Goal: Information Seeking & Learning: Learn about a topic

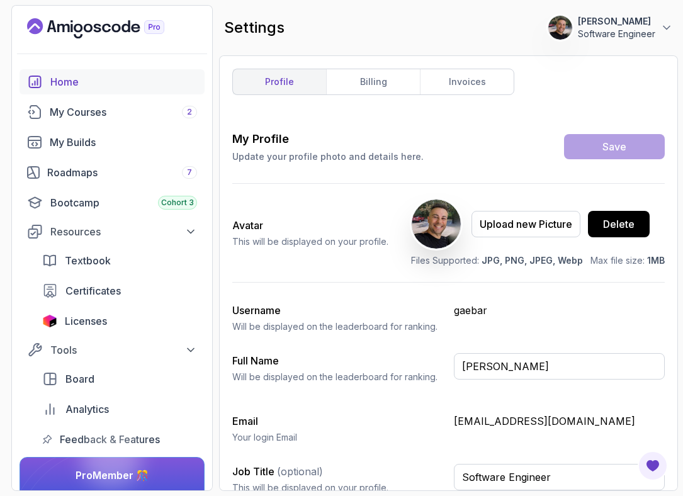
click at [46, 90] on link "Home" at bounding box center [112, 81] width 185 height 25
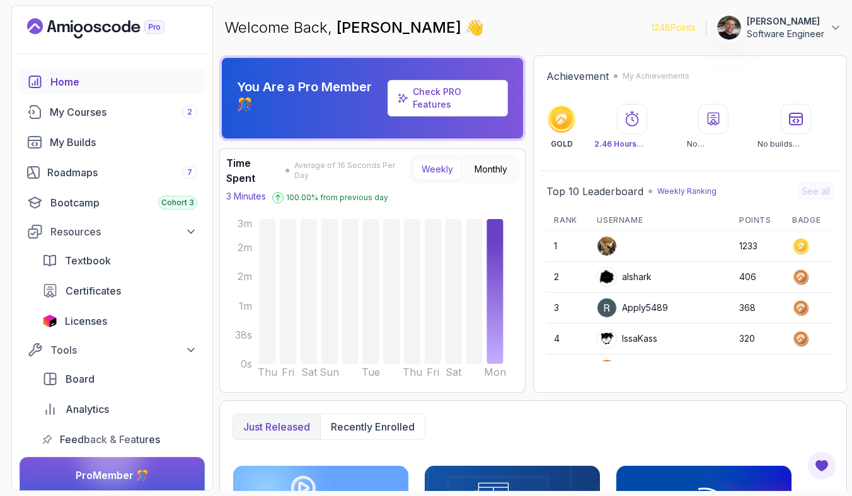
click at [96, 125] on div "Home My Courses 2 My Builds Roadmaps 7 Bootcamp Cohort 3 Resources Textbook Cer…" at bounding box center [112, 260] width 185 height 383
click at [98, 118] on div "My Courses 2" at bounding box center [123, 112] width 147 height 15
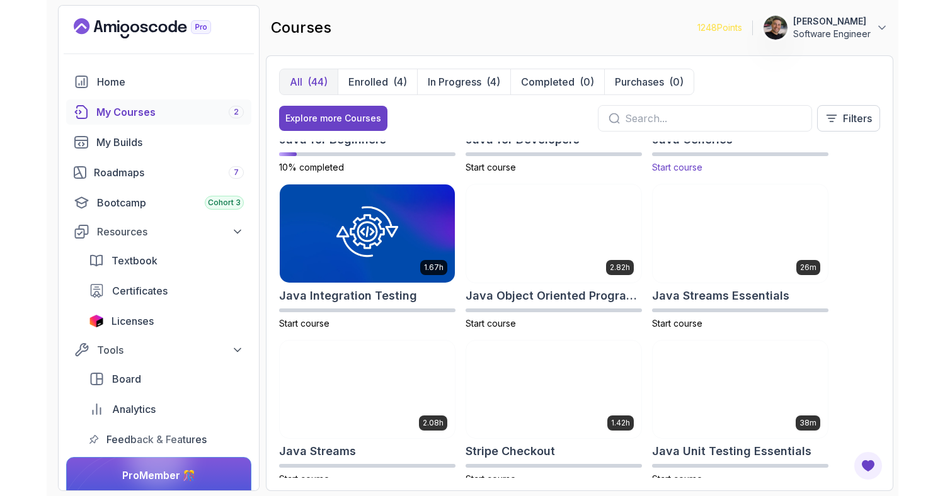
scroll to position [929, 0]
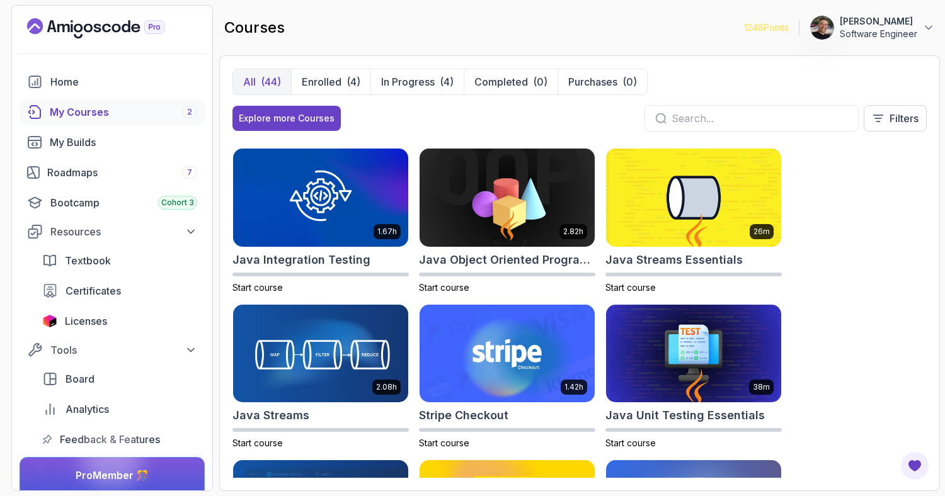
click at [675, 128] on div at bounding box center [751, 118] width 214 height 26
click at [677, 122] on input "text" at bounding box center [760, 118] width 176 height 15
click at [394, 89] on button "In Progress (4)" at bounding box center [416, 81] width 93 height 25
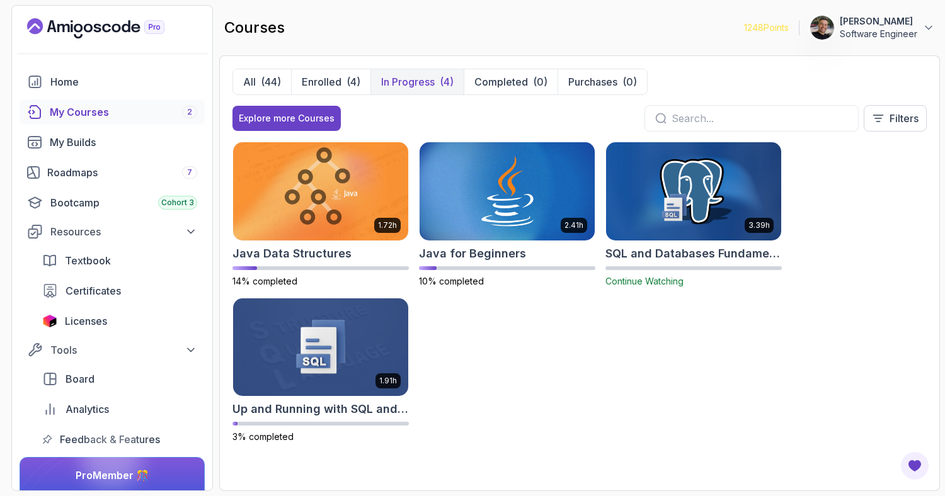
click at [640, 195] on img at bounding box center [694, 191] width 184 height 103
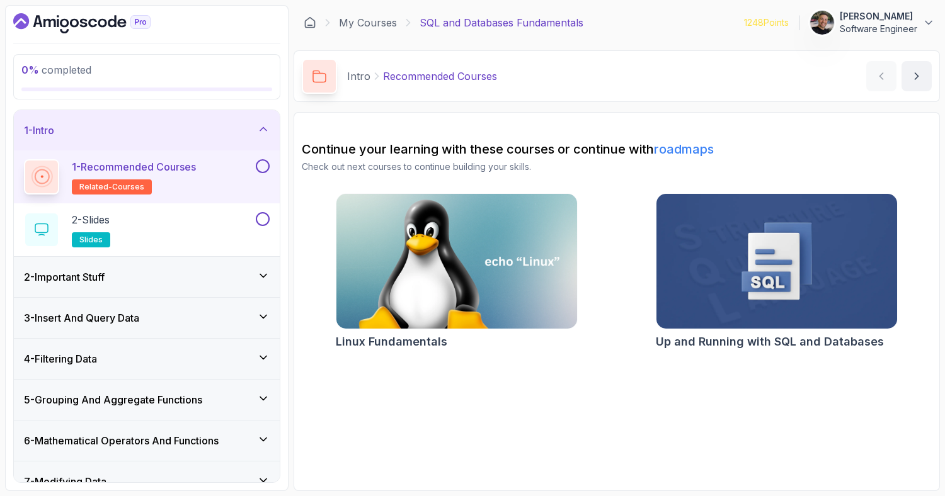
click at [683, 311] on img at bounding box center [776, 262] width 253 height 142
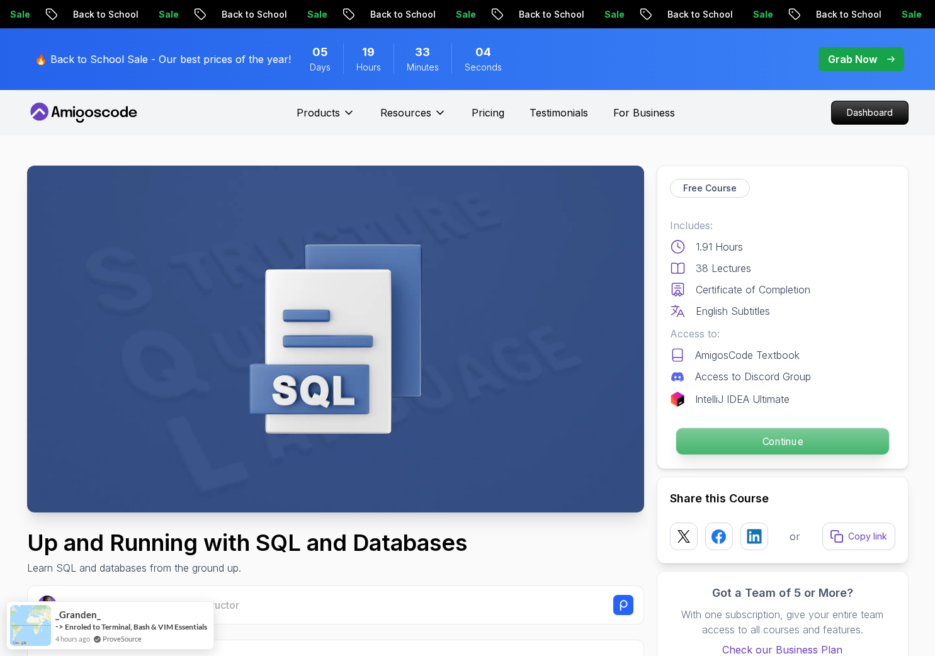
click at [759, 429] on p "Continue" at bounding box center [782, 441] width 213 height 26
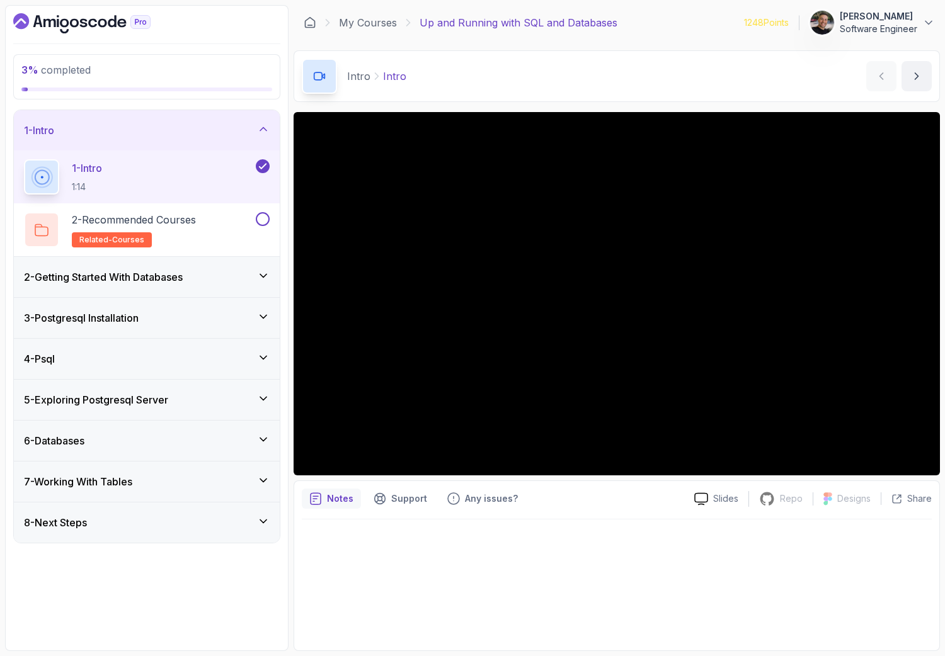
click at [261, 278] on icon at bounding box center [263, 276] width 13 height 13
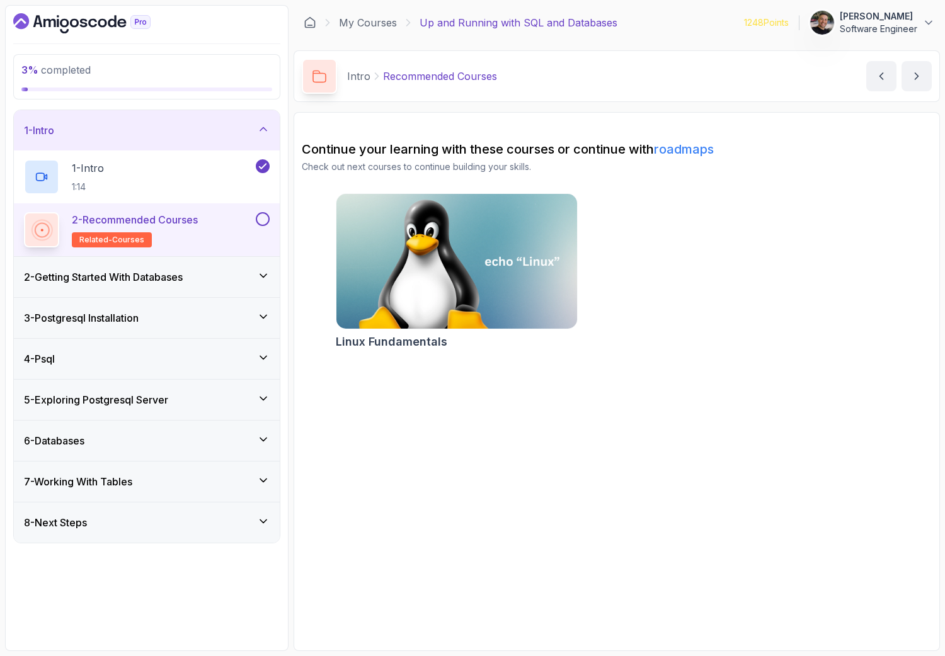
click at [169, 284] on h3 "2 - Getting Started With Databases" at bounding box center [103, 277] width 159 height 15
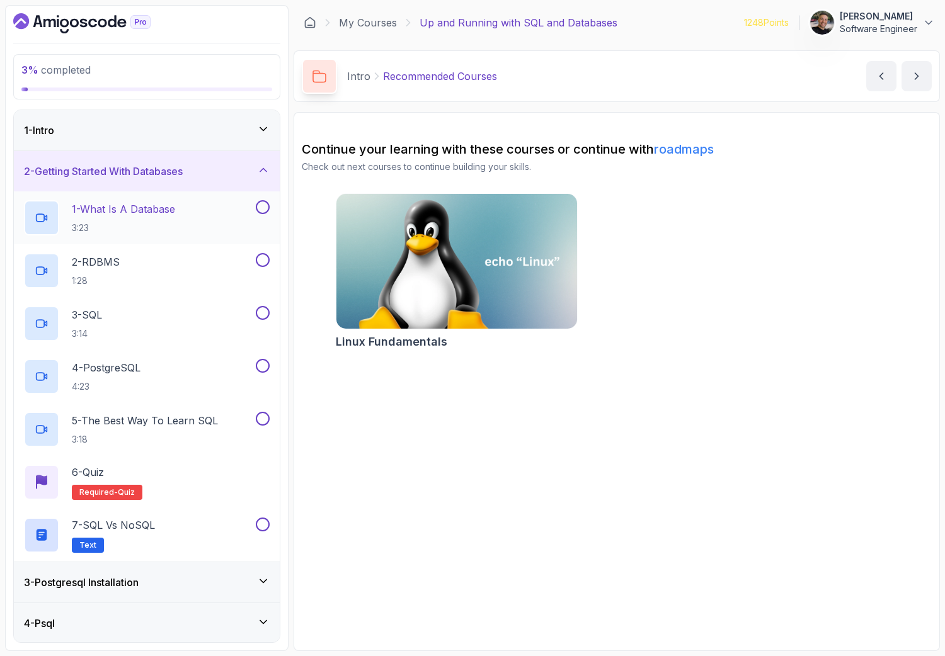
click at [152, 212] on p "1 - What Is A Database" at bounding box center [123, 209] width 103 height 15
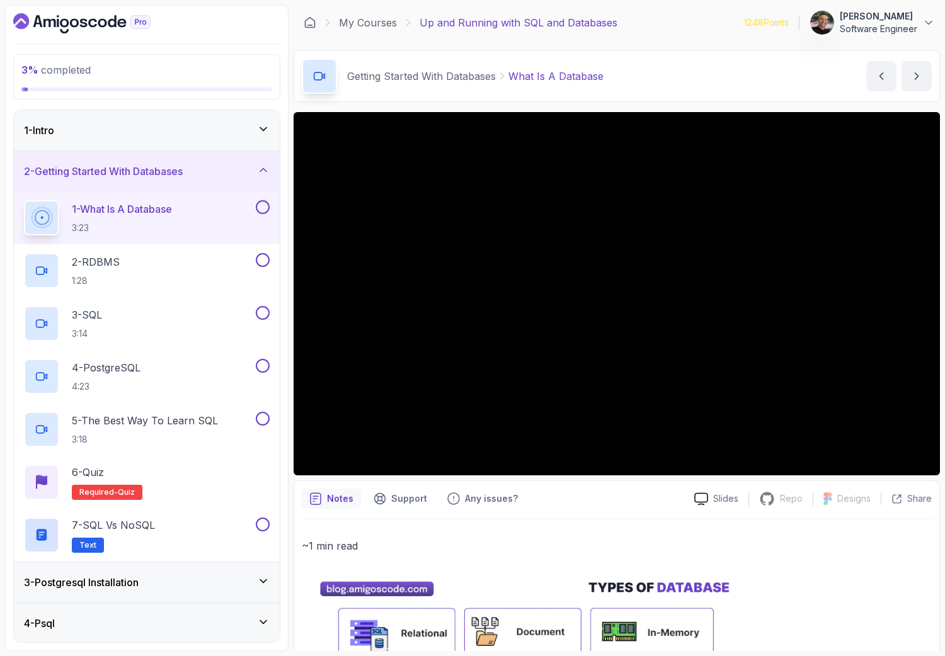
click at [437, 110] on main "My Courses Up and Running with SQL and Databases 1248 Points Gaetano Barreca So…" at bounding box center [617, 328] width 646 height 646
click at [137, 294] on div "2 - RDBMS 1:28" at bounding box center [147, 270] width 266 height 53
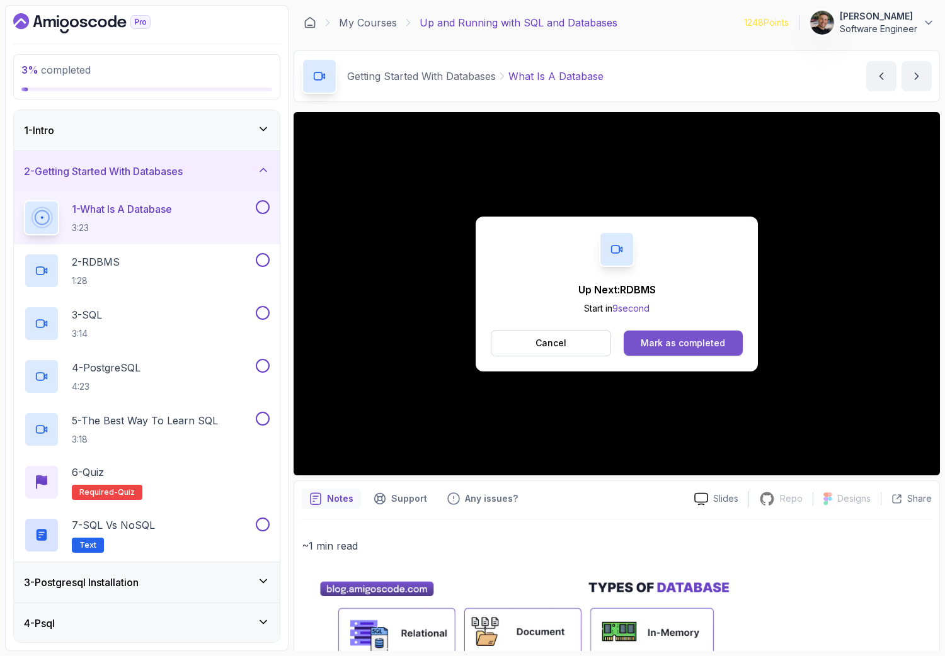
drag, startPoint x: 665, startPoint y: 326, endPoint x: 670, endPoint y: 340, distance: 14.7
click at [665, 326] on div "Up Next: RDBMS Start in 9 second Cancel Mark as completed" at bounding box center [617, 294] width 282 height 155
click at [672, 341] on div "Mark as completed" at bounding box center [683, 343] width 84 height 13
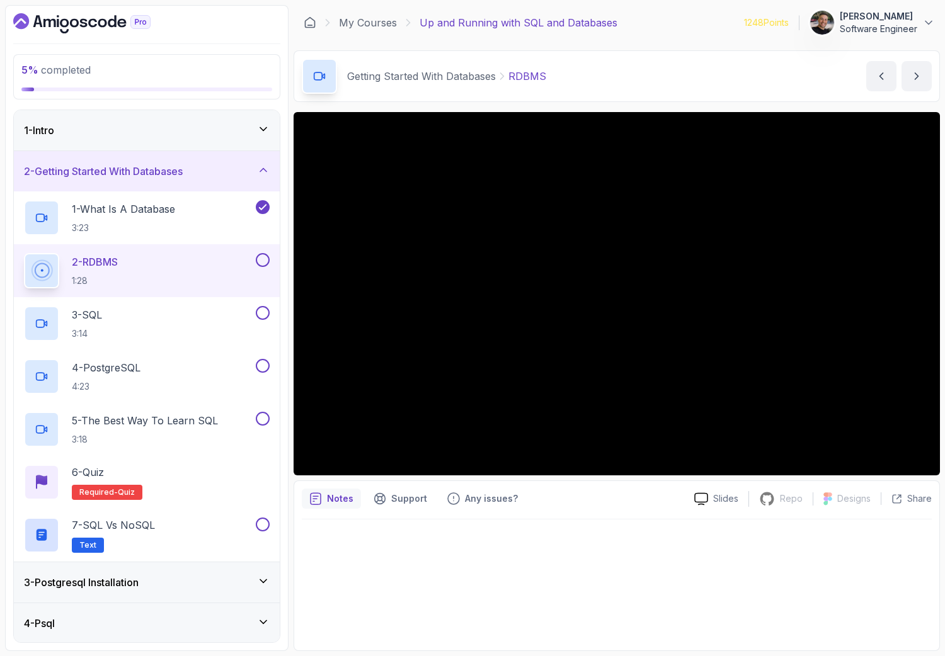
click at [263, 131] on icon at bounding box center [263, 129] width 13 height 13
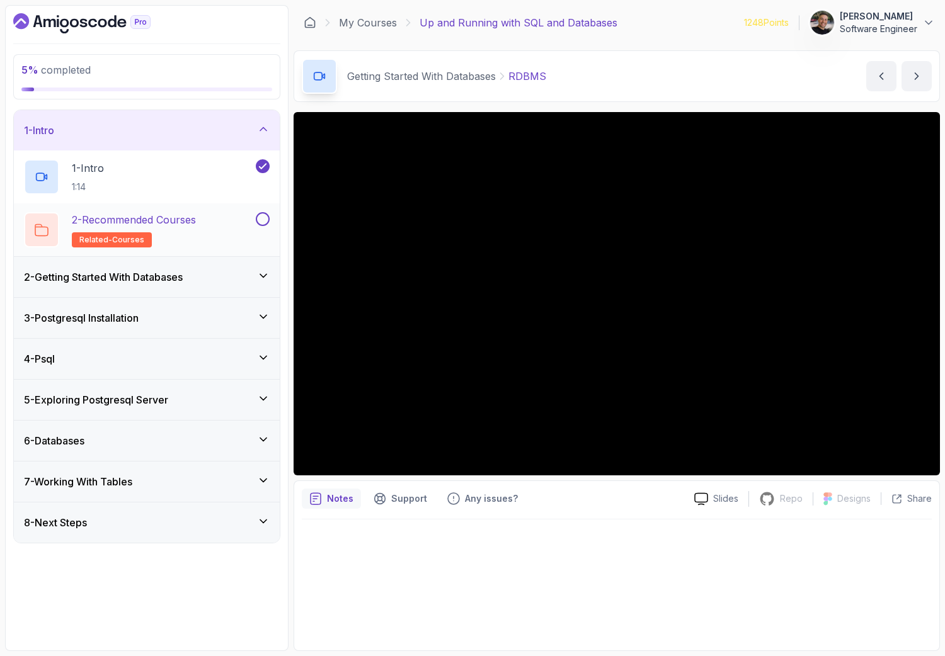
click at [217, 231] on div "2 - Recommended Courses related-courses" at bounding box center [138, 229] width 229 height 35
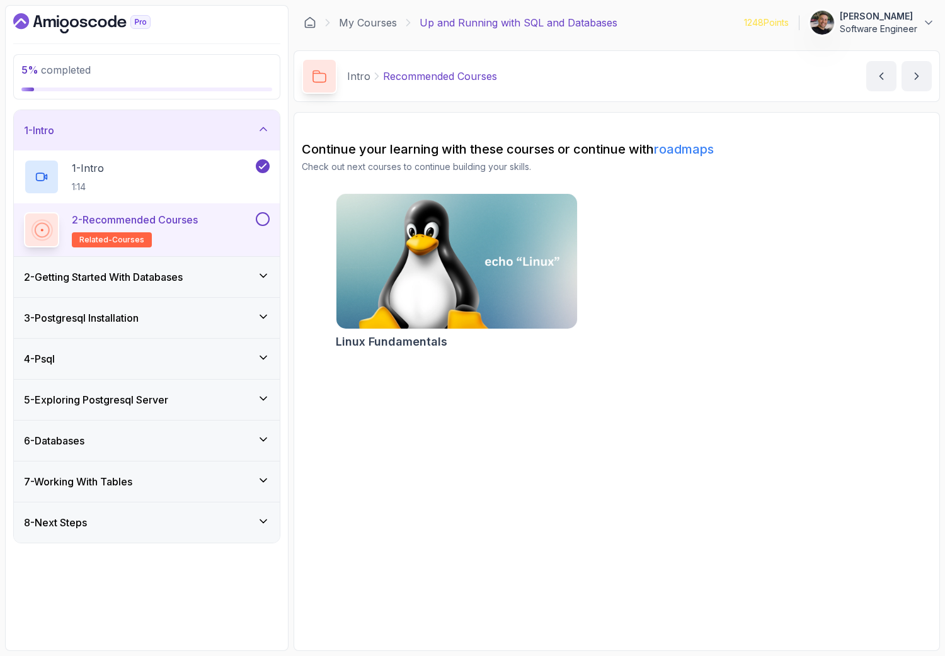
click at [268, 218] on button at bounding box center [263, 219] width 14 height 14
click at [257, 279] on icon at bounding box center [263, 276] width 13 height 13
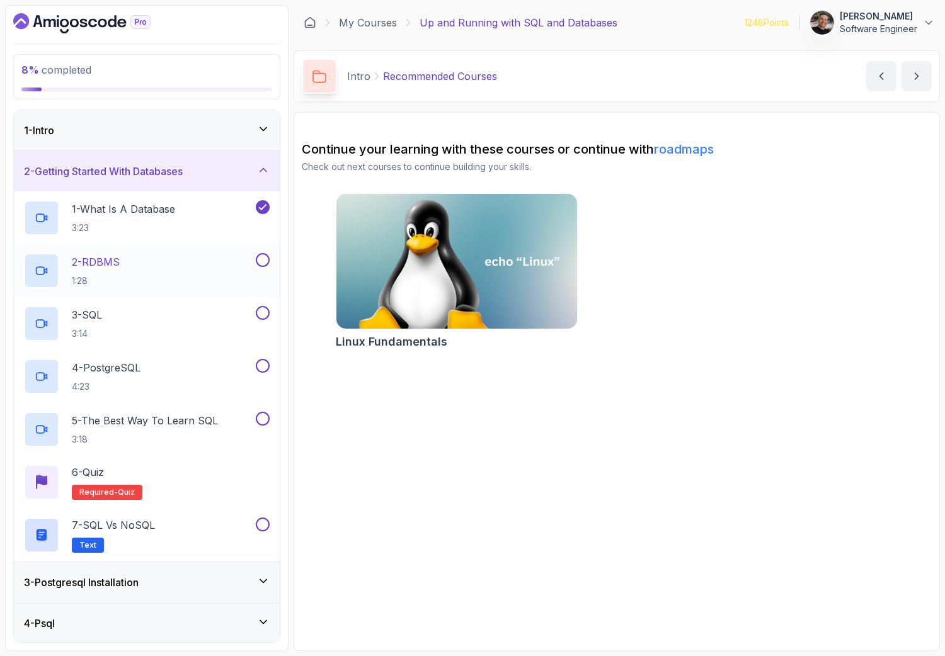
click at [180, 263] on div "2 - RDBMS 1:28" at bounding box center [138, 270] width 229 height 35
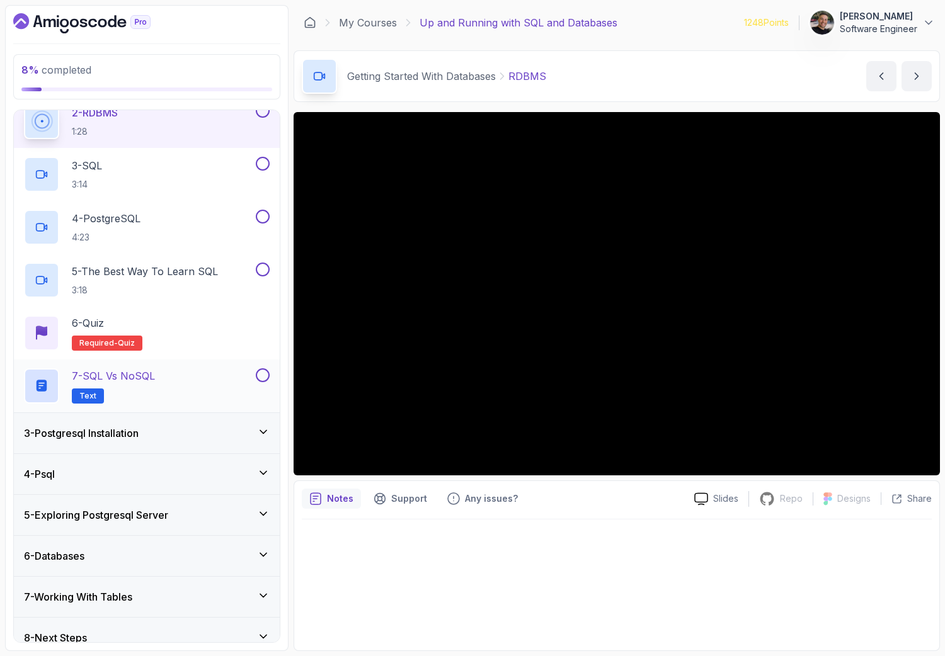
scroll to position [165, 0]
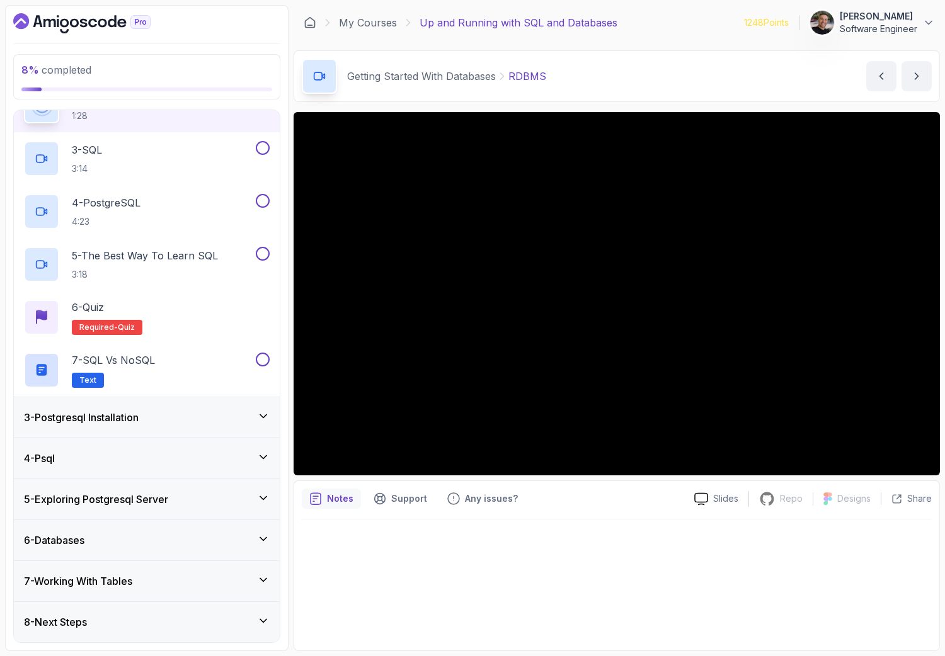
click at [265, 496] on icon at bounding box center [263, 580] width 13 height 13
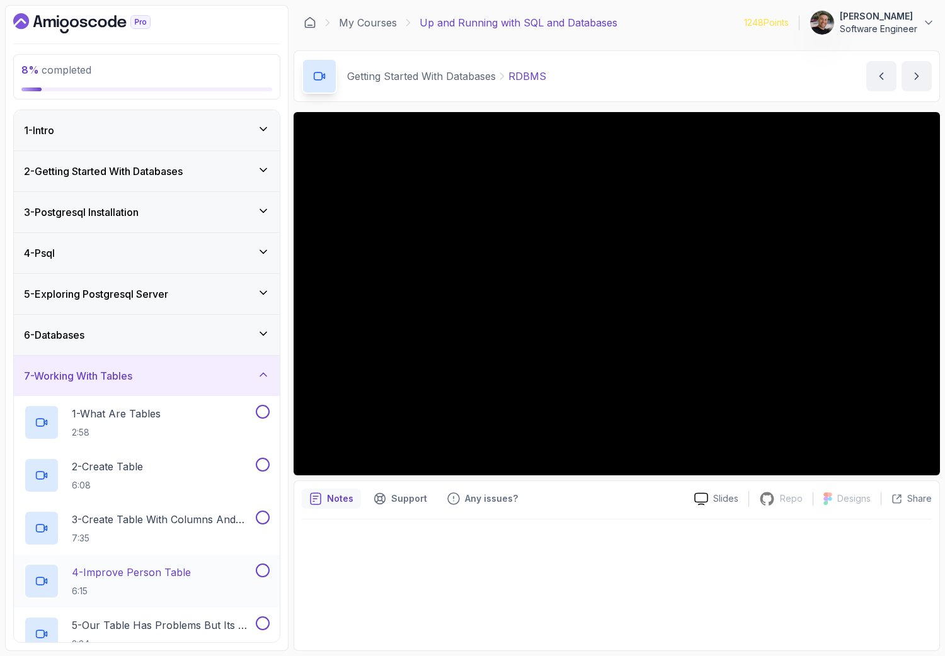
scroll to position [17, 0]
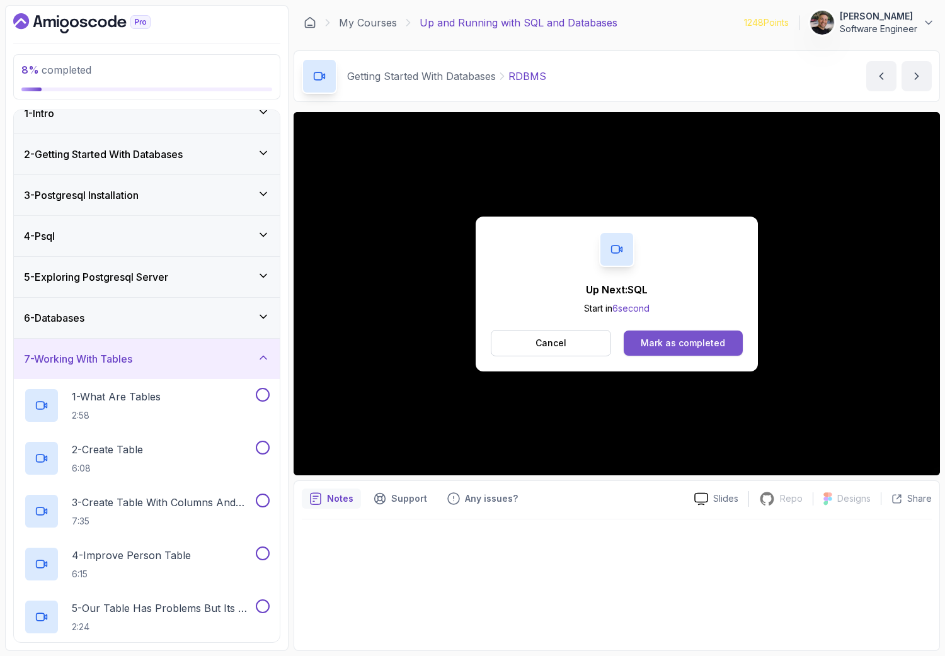
click at [700, 348] on div "Mark as completed" at bounding box center [683, 343] width 84 height 13
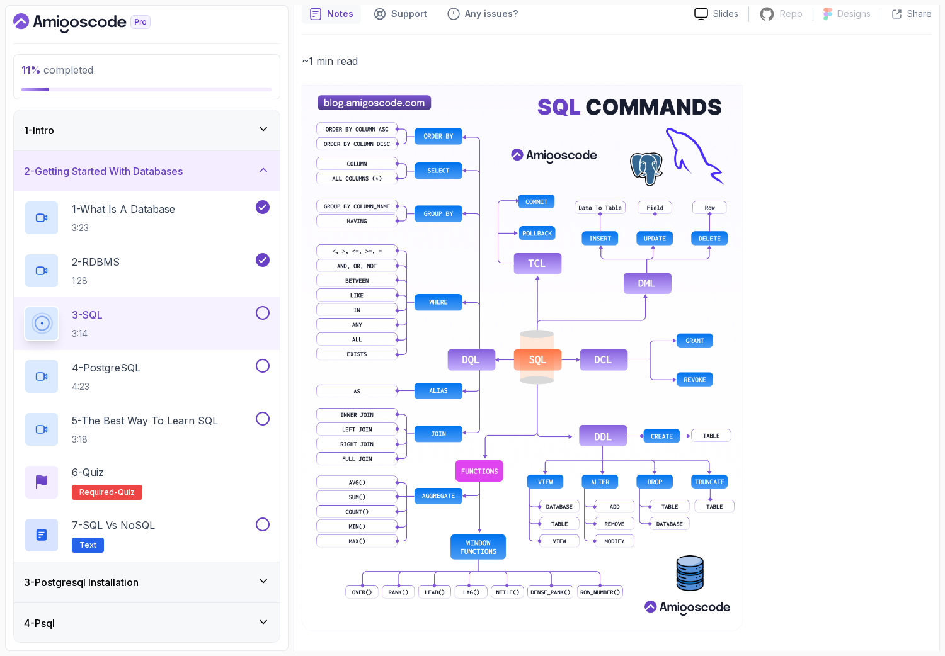
scroll to position [491, 0]
